Goal: Task Accomplishment & Management: Manage account settings

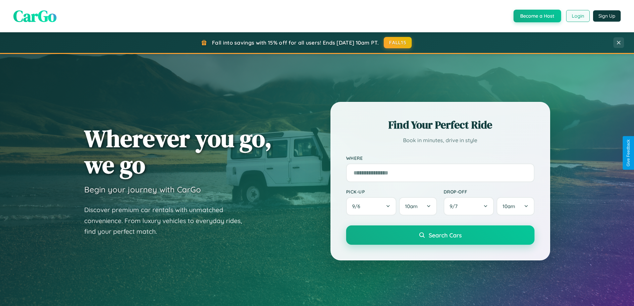
click at [577, 16] on button "Login" at bounding box center [578, 16] width 24 height 12
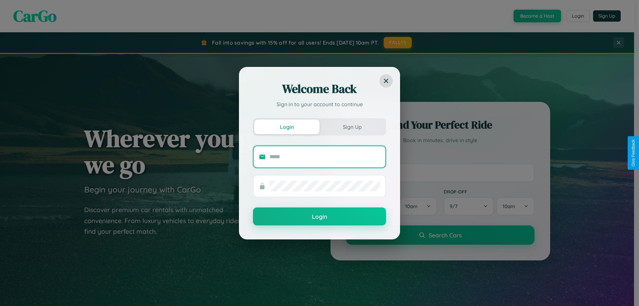
click at [325, 156] on input "text" at bounding box center [324, 156] width 110 height 11
type input "**********"
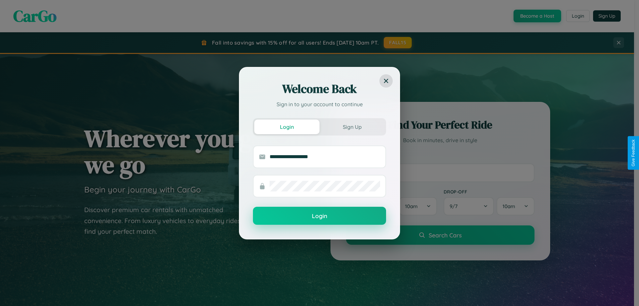
click at [319, 216] on button "Login" at bounding box center [319, 216] width 133 height 18
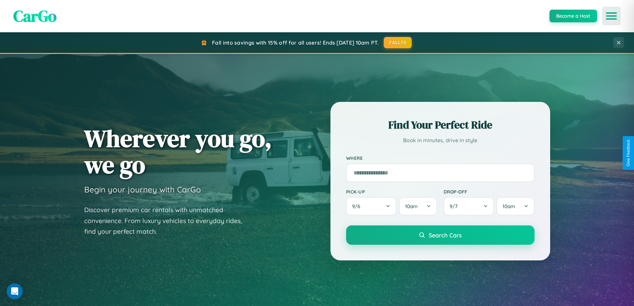
click at [611, 16] on icon "Open menu" at bounding box center [611, 16] width 10 height 6
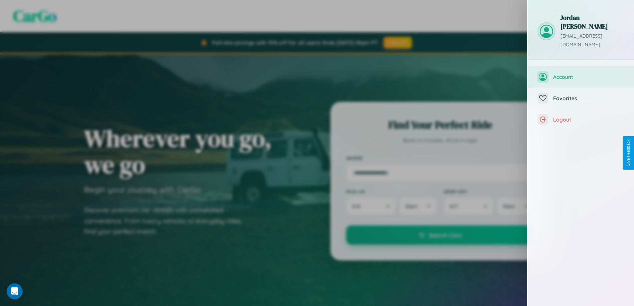
click at [580, 73] on span "Account" at bounding box center [588, 76] width 71 height 7
